Goal: Find specific page/section: Find specific page/section

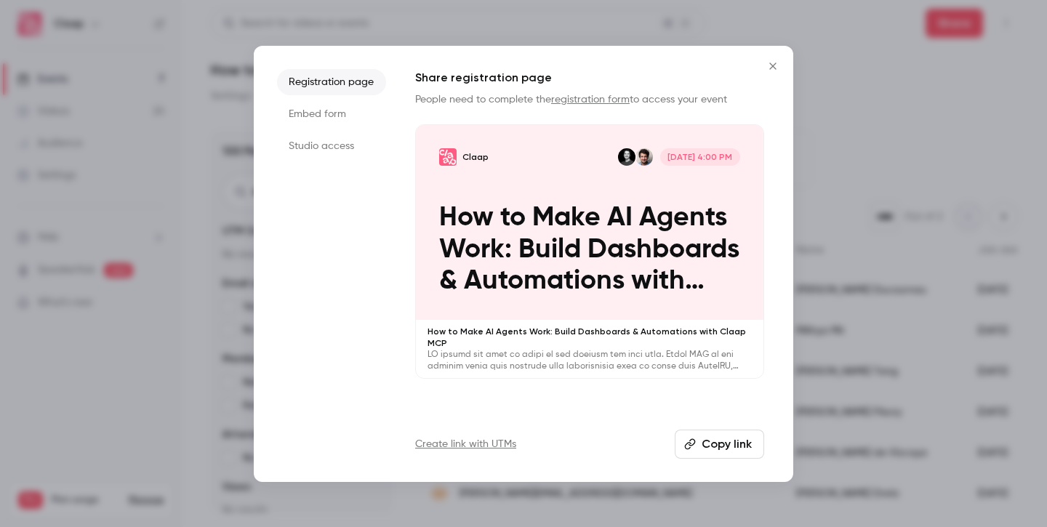
click at [775, 63] on icon "Close" at bounding box center [772, 66] width 17 height 12
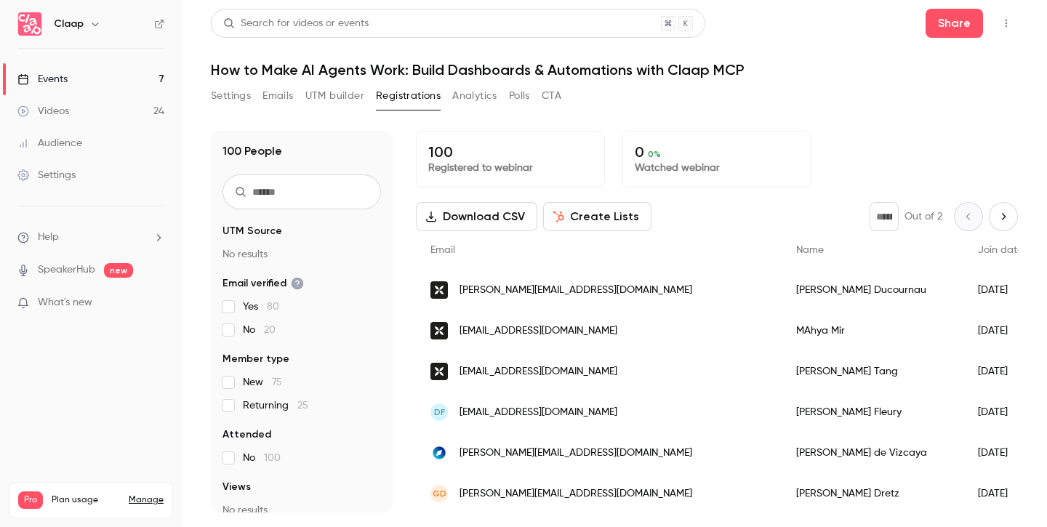
click at [81, 78] on link "Events 7" at bounding box center [91, 79] width 182 height 32
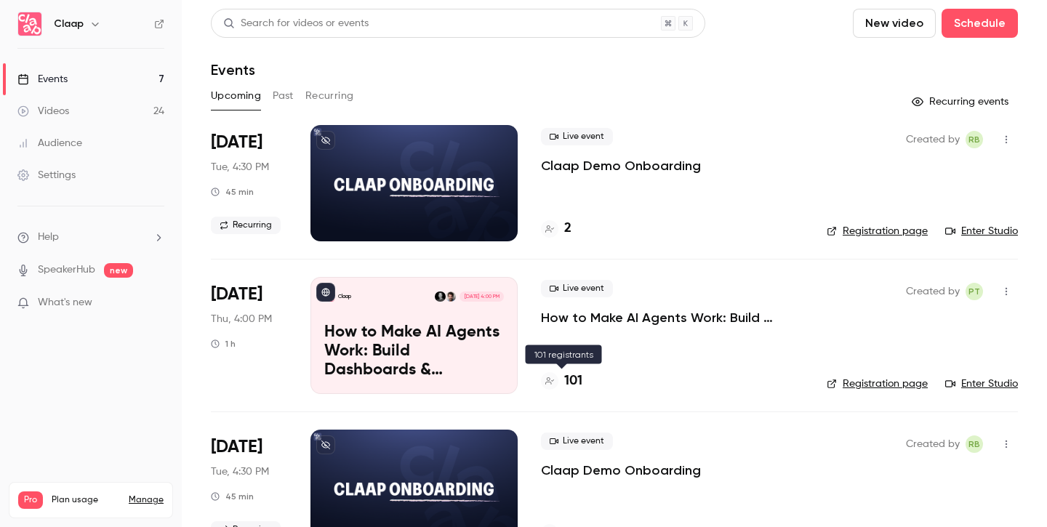
click at [575, 377] on h4 "101" at bounding box center [573, 381] width 18 height 20
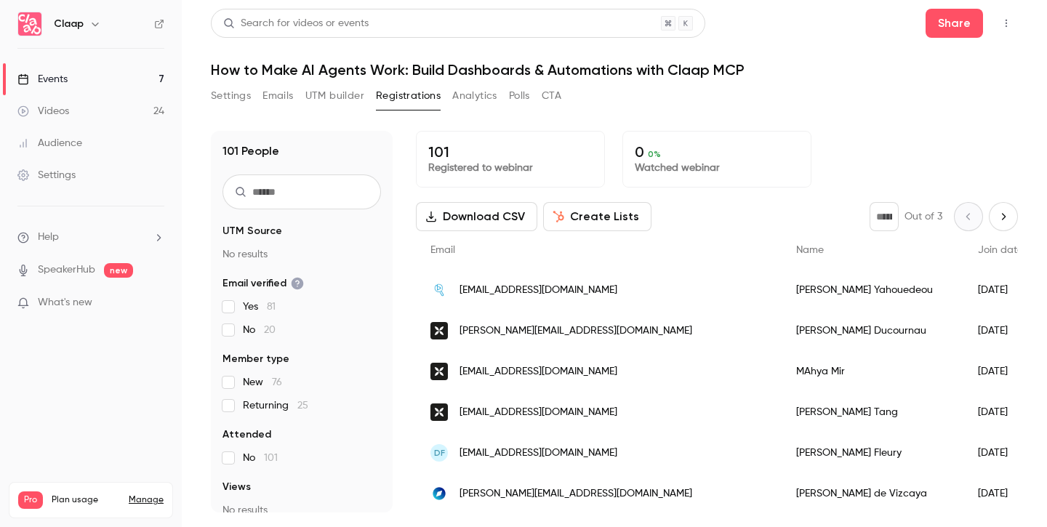
click at [65, 79] on div "Events" at bounding box center [42, 79] width 50 height 15
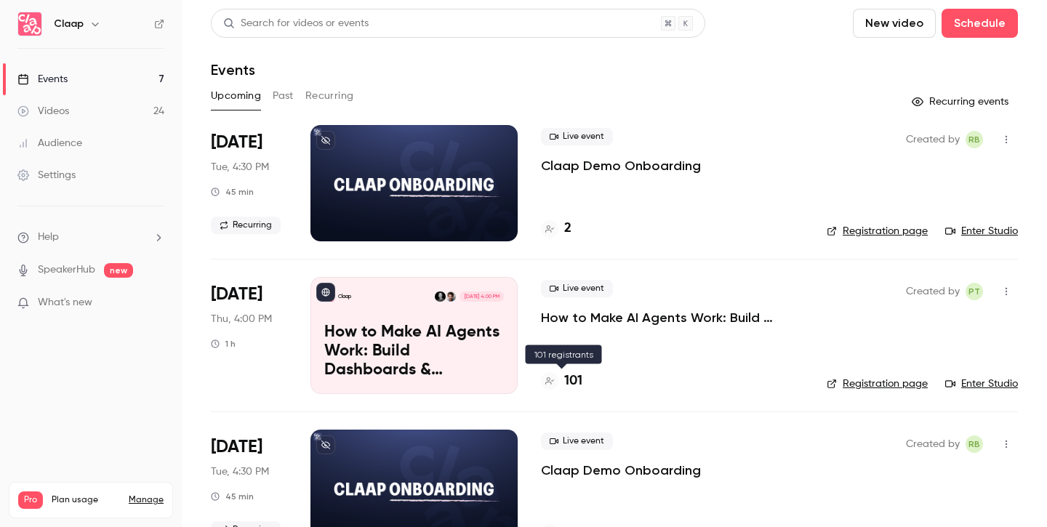
click at [579, 382] on h4 "101" at bounding box center [573, 381] width 18 height 20
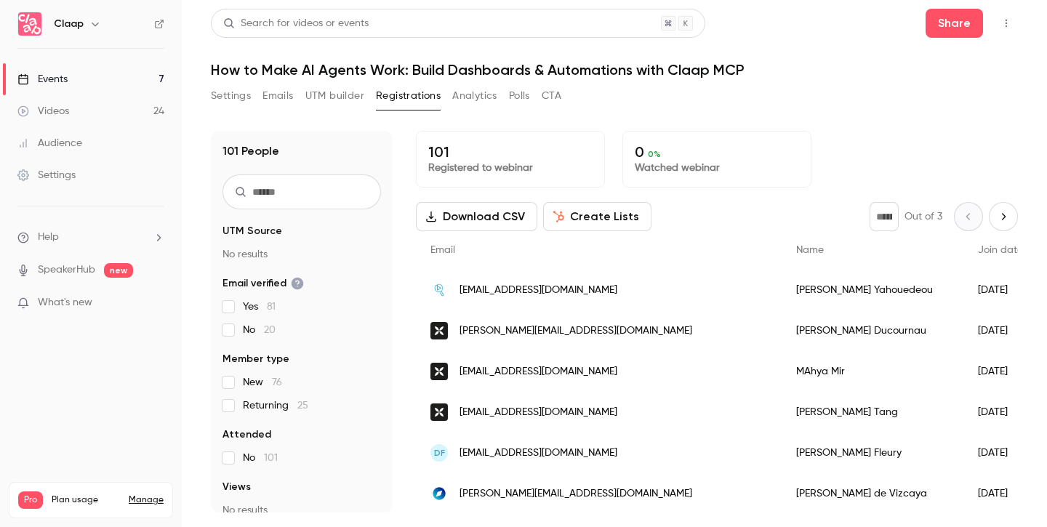
click at [86, 81] on link "Events 7" at bounding box center [91, 79] width 182 height 32
